Goal: Find specific page/section: Find specific page/section

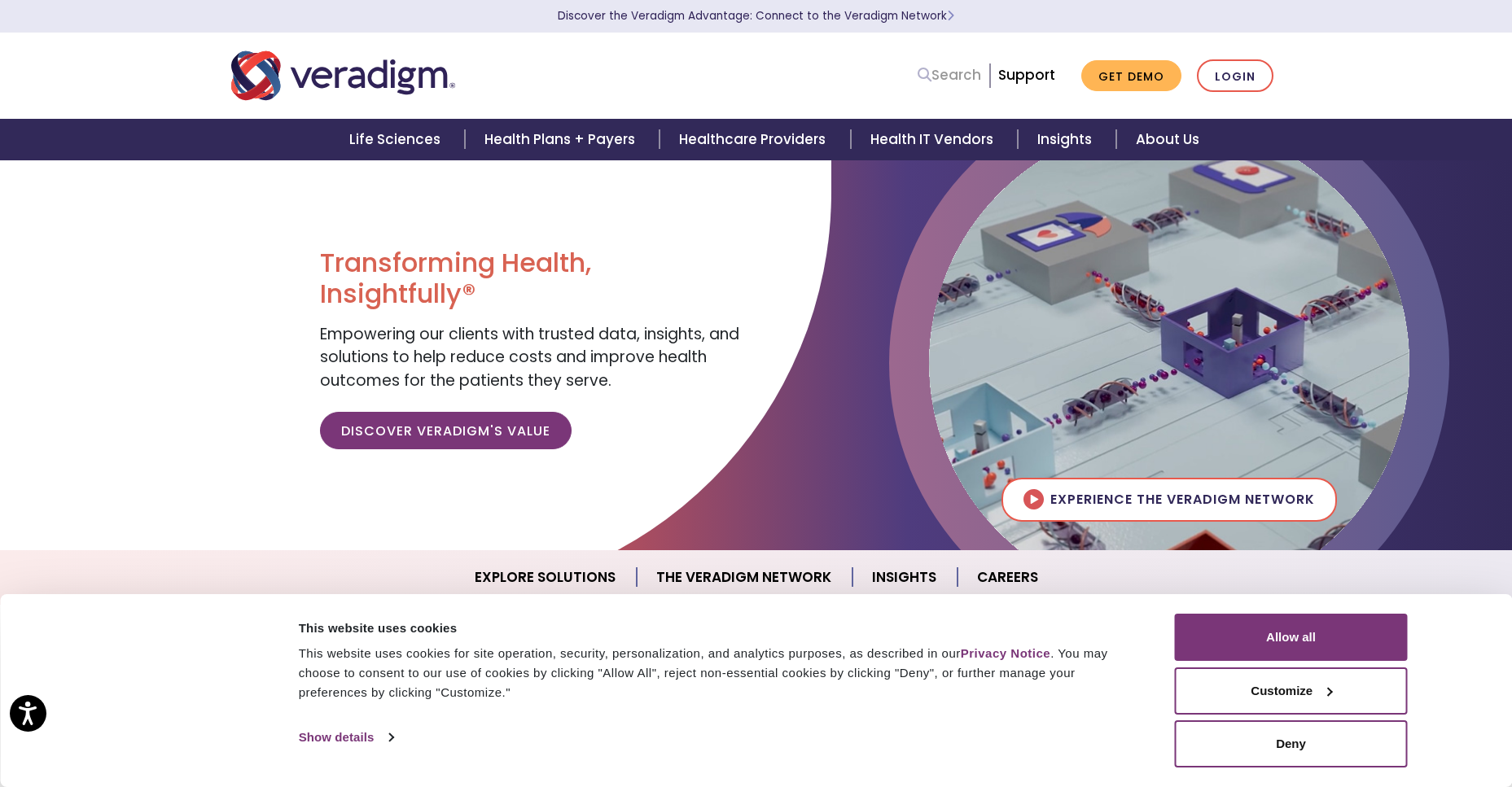
click at [959, 75] on link "Search" at bounding box center [949, 75] width 64 height 22
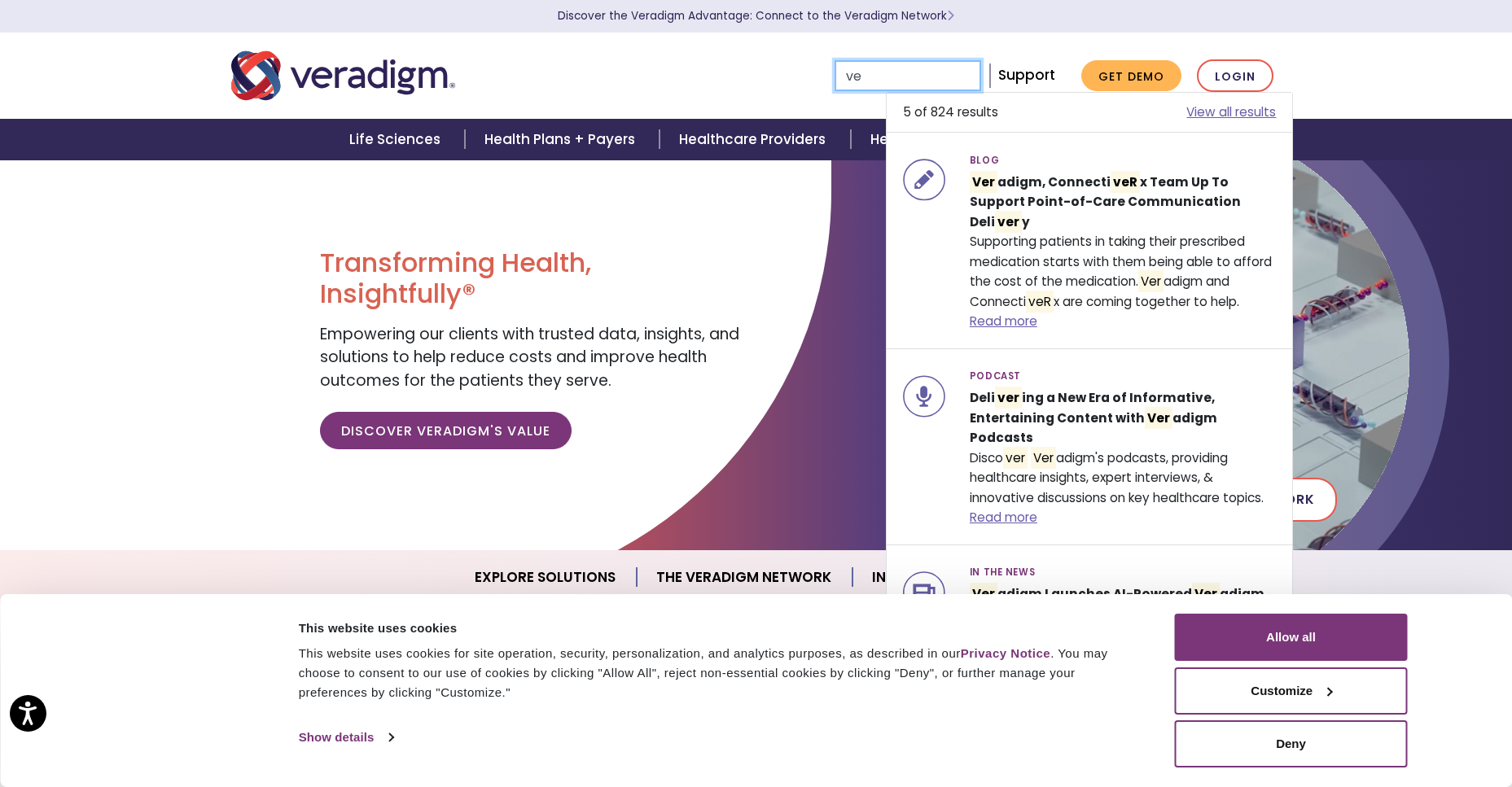
type input "v"
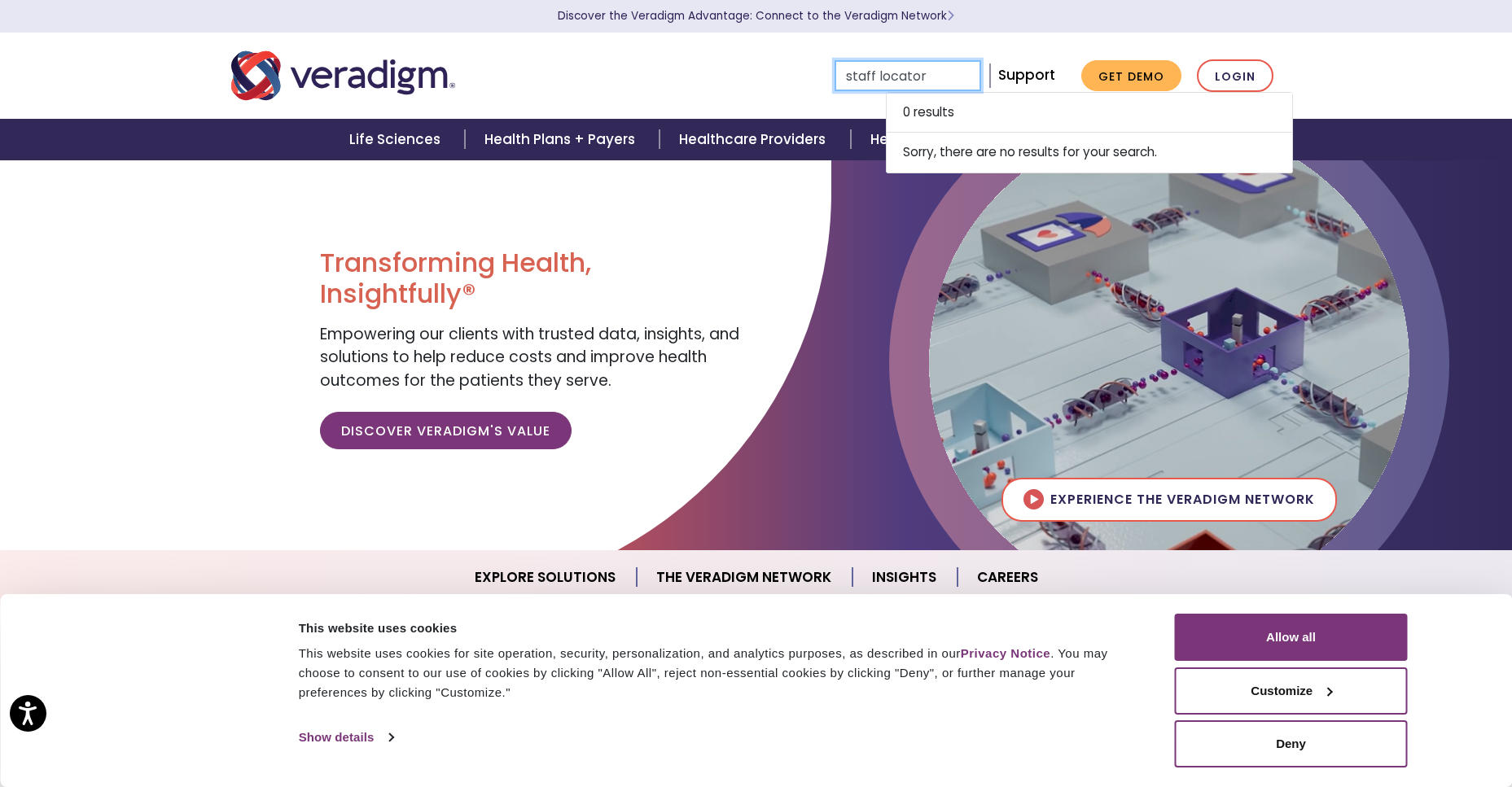
type input "staff locator"
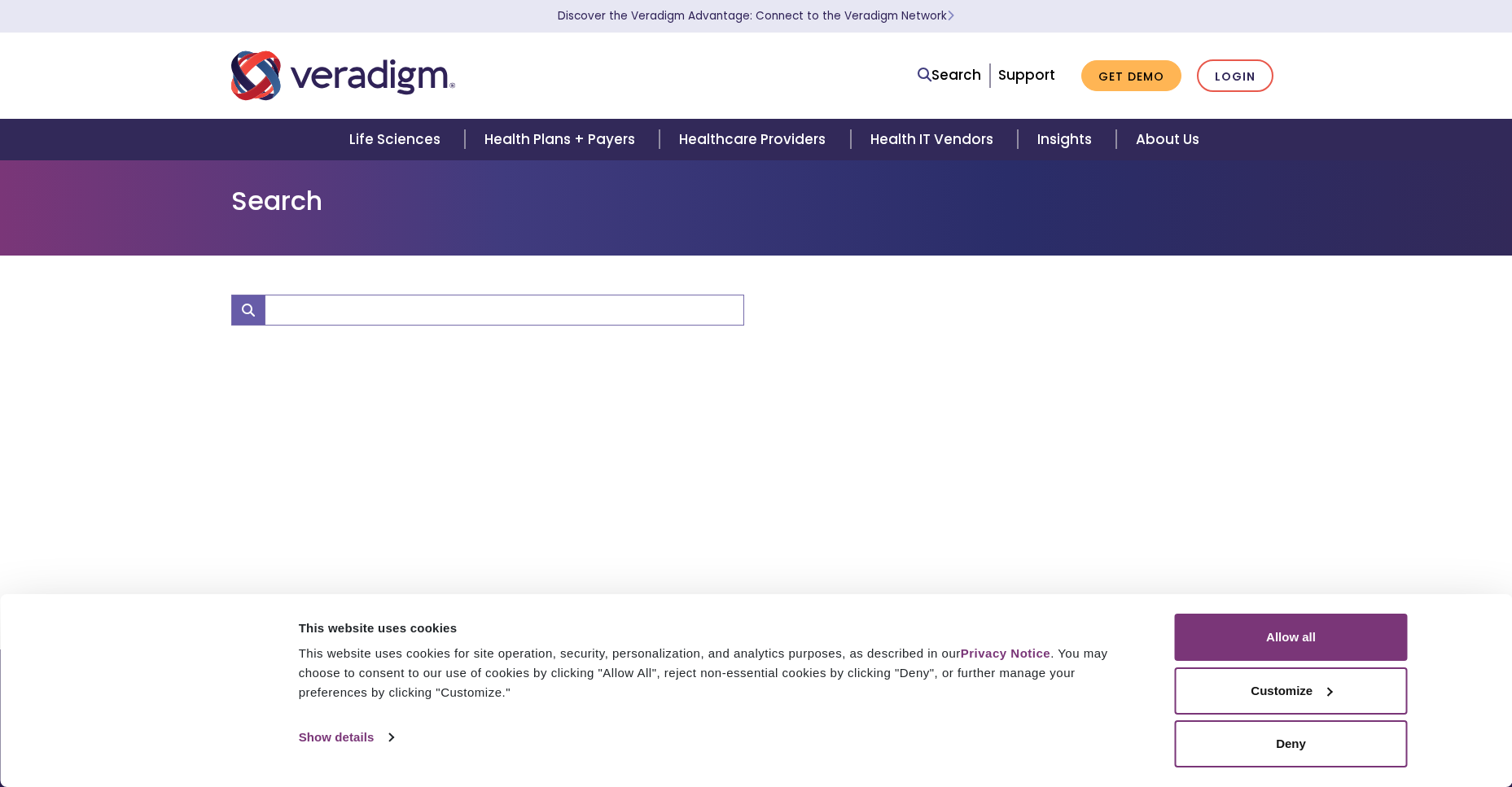
type input "staff locator"
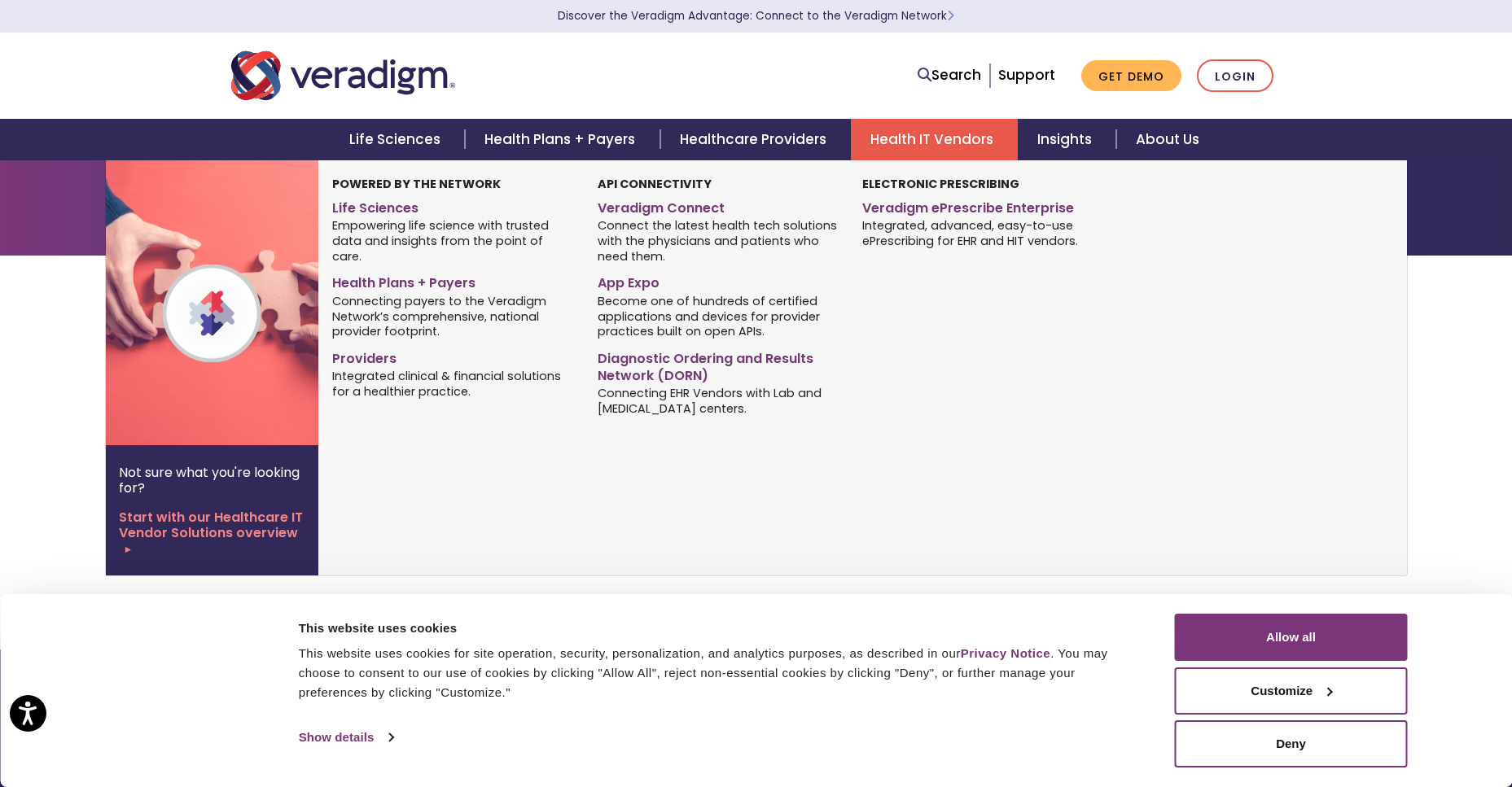
click at [948, 127] on link "Health IT Vendors" at bounding box center [934, 140] width 167 height 41
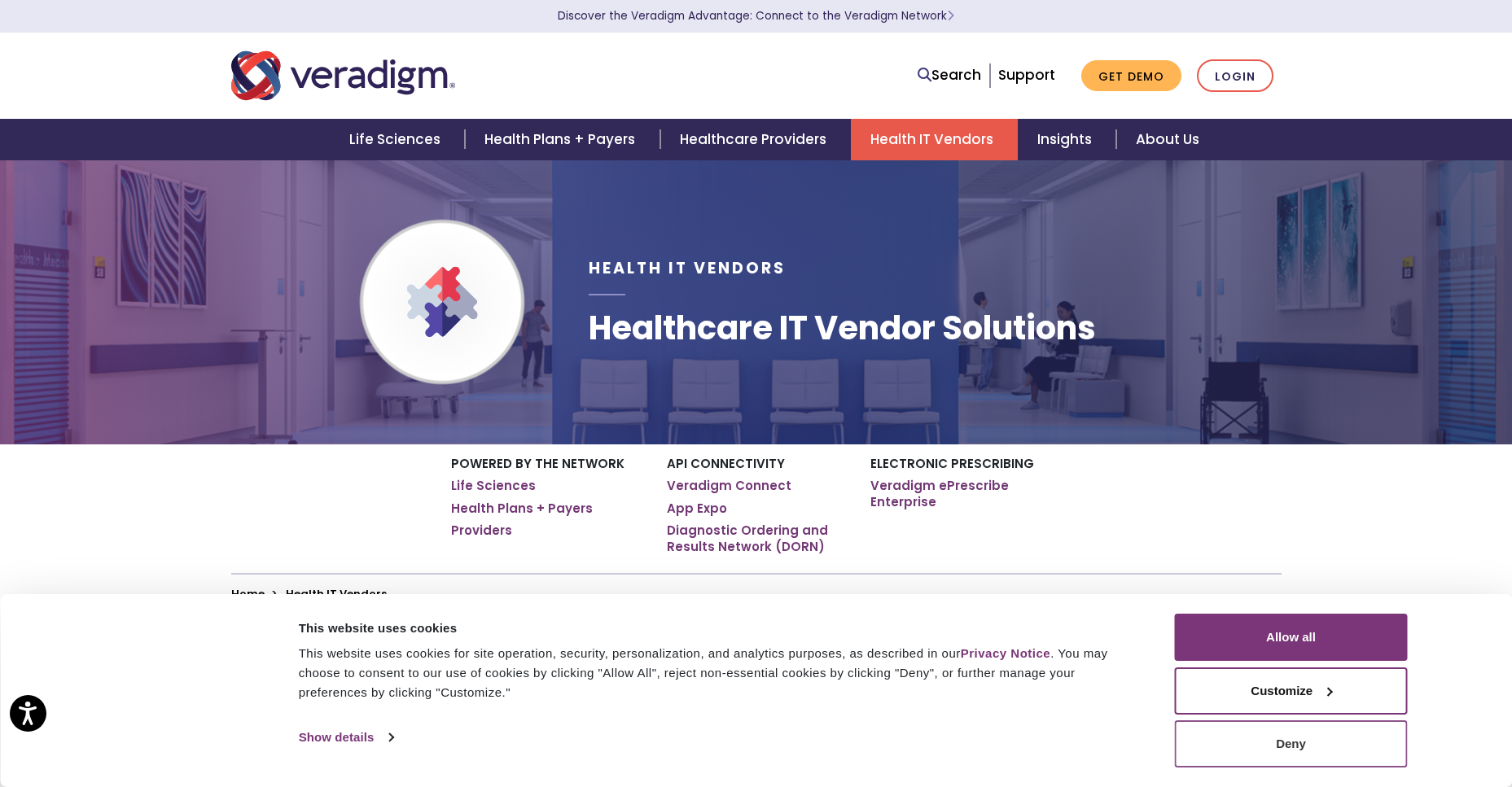
click at [1181, 736] on button "Deny" at bounding box center [1290, 743] width 232 height 47
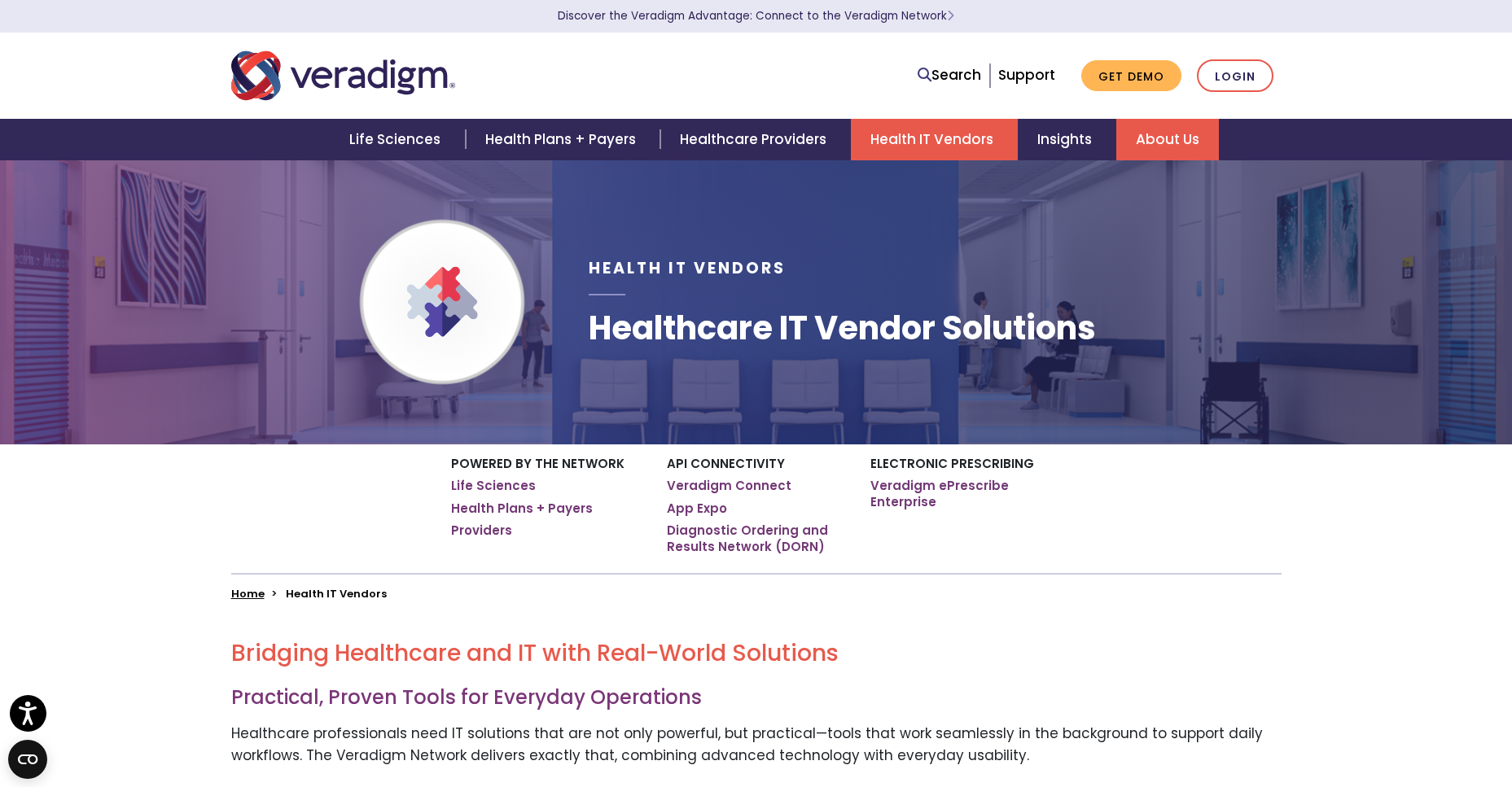
click at [1151, 134] on link "About Us" at bounding box center [1167, 140] width 103 height 41
